Goal: Task Accomplishment & Management: Use online tool/utility

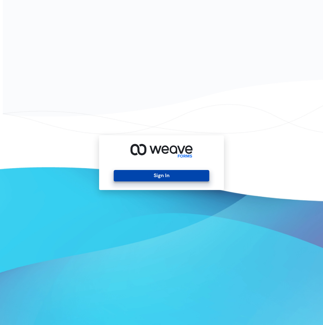
click at [180, 177] on button "Sign In" at bounding box center [161, 175] width 95 height 11
click at [166, 178] on button "Sign In" at bounding box center [161, 175] width 95 height 11
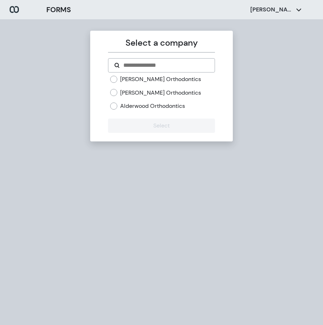
click at [143, 94] on label "[PERSON_NAME] Orthodontics" at bounding box center [160, 93] width 81 height 8
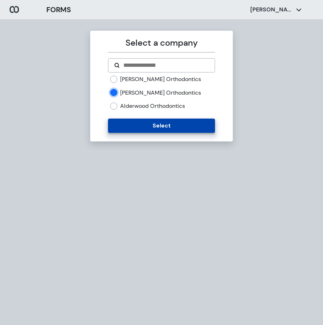
click at [155, 121] on button "Select" at bounding box center [161, 126] width 107 height 14
